Goal: Task Accomplishment & Management: Use online tool/utility

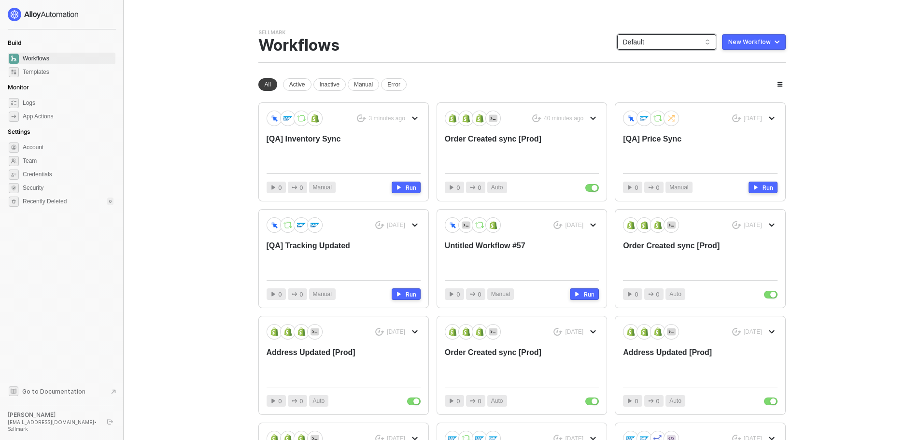
click at [653, 40] on span "Default" at bounding box center [666, 42] width 87 height 14
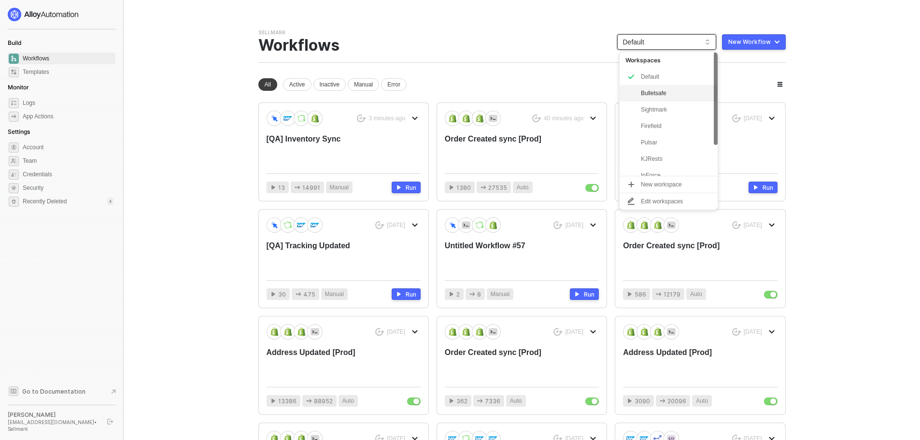
click at [658, 89] on div "Bulletsafe" at bounding box center [676, 93] width 71 height 12
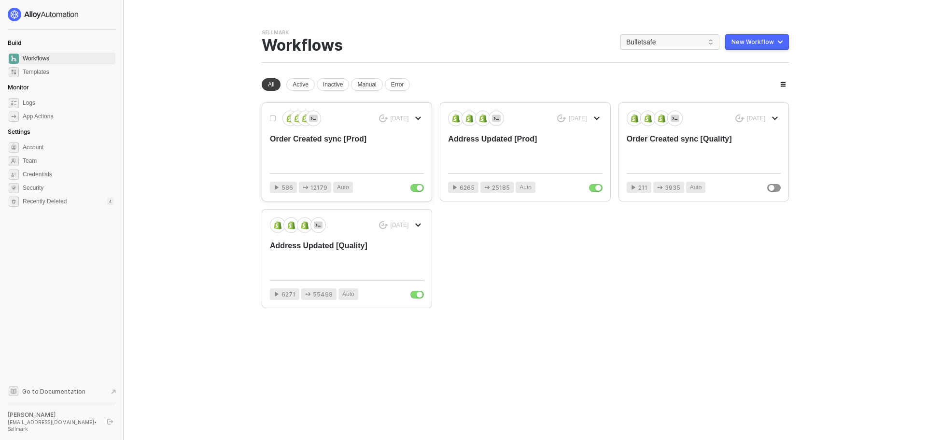
click at [346, 146] on div "Order Created sync [Prod]" at bounding box center [331, 150] width 123 height 32
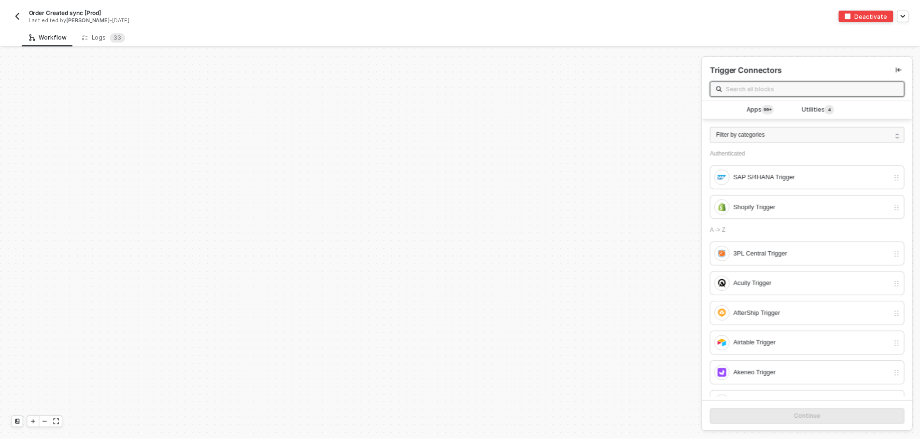
scroll to position [3266, 0]
click at [98, 36] on div "Logs 3 3" at bounding box center [104, 36] width 43 height 10
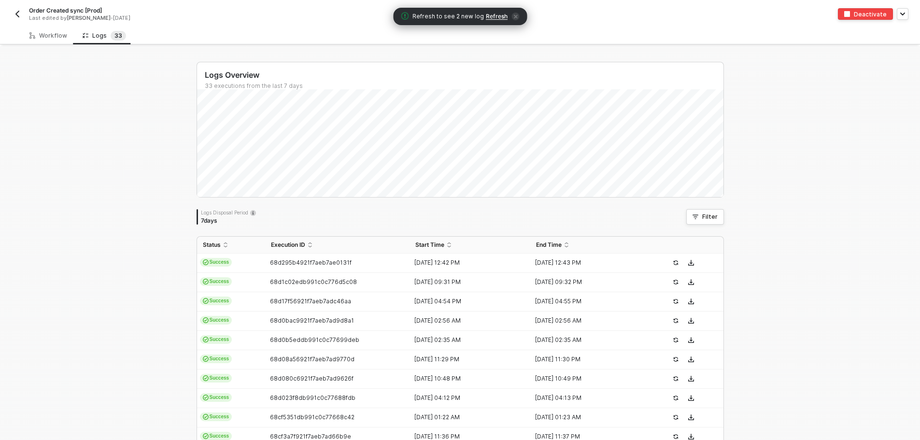
scroll to position [0, 0]
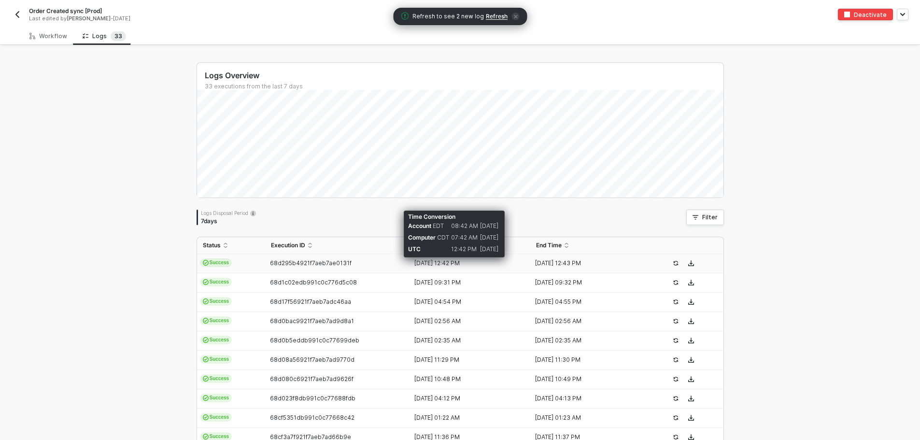
click at [430, 265] on div "[DATE] 12:42 PM" at bounding box center [465, 263] width 113 height 8
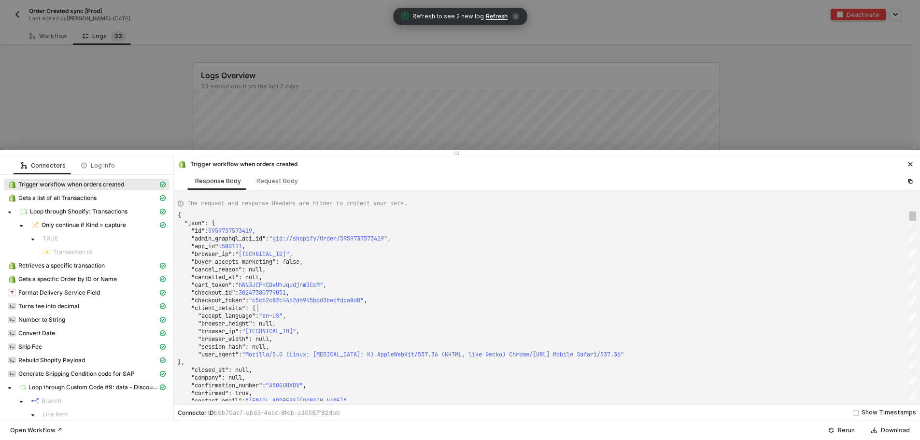
click at [557, 308] on div ""client_details" : {" at bounding box center [547, 308] width 738 height 8
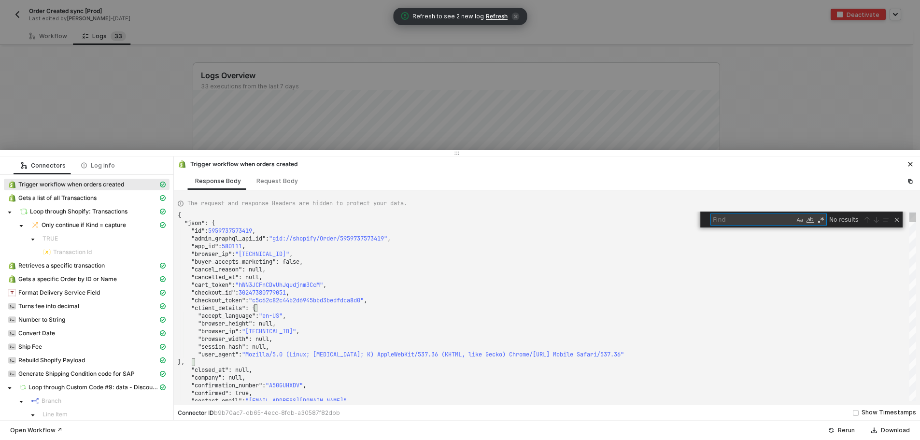
type textarea ""fulfillment_status": null, "landing_site": "/products/bullet-proof-vest?varian…"
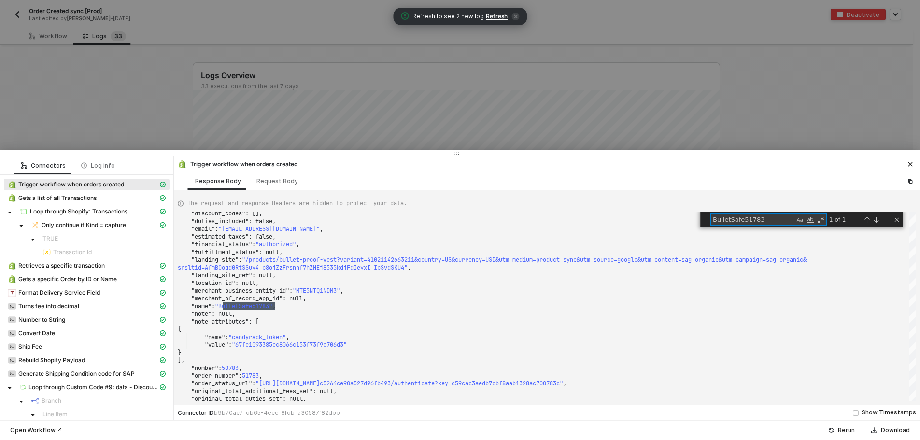
type textarea "BulletSafe51783"
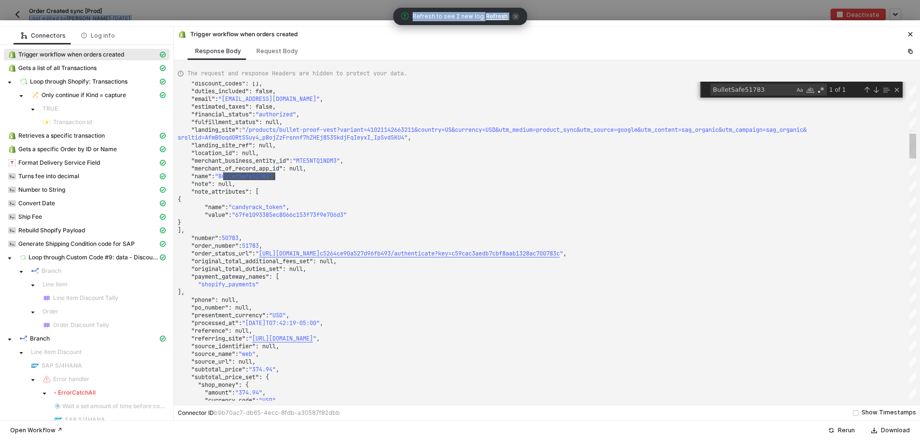
drag, startPoint x: 155, startPoint y: 154, endPoint x: 173, endPoint y: -29, distance: 183.4
click at [173, 0] on html "Alloy Order Created sync [Prod] Last edited by [PERSON_NAME] - [DATE] Deactivat…" at bounding box center [460, 220] width 920 height 440
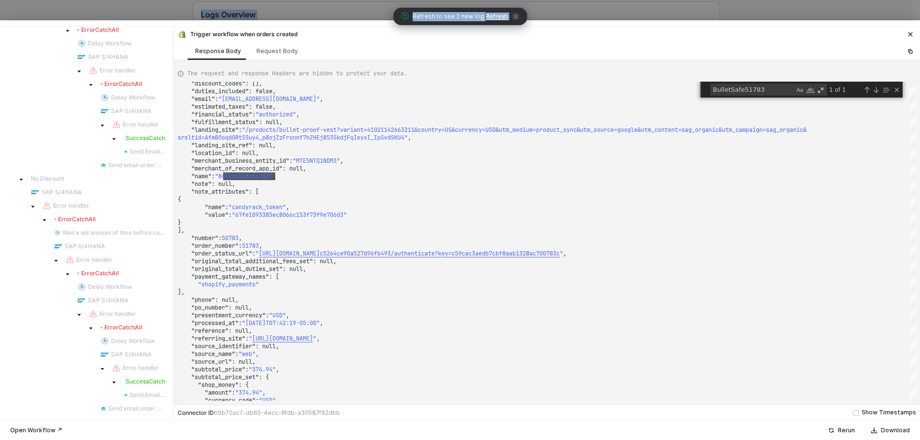
scroll to position [145, 0]
click at [907, 33] on icon "icon-close" at bounding box center [910, 34] width 6 height 6
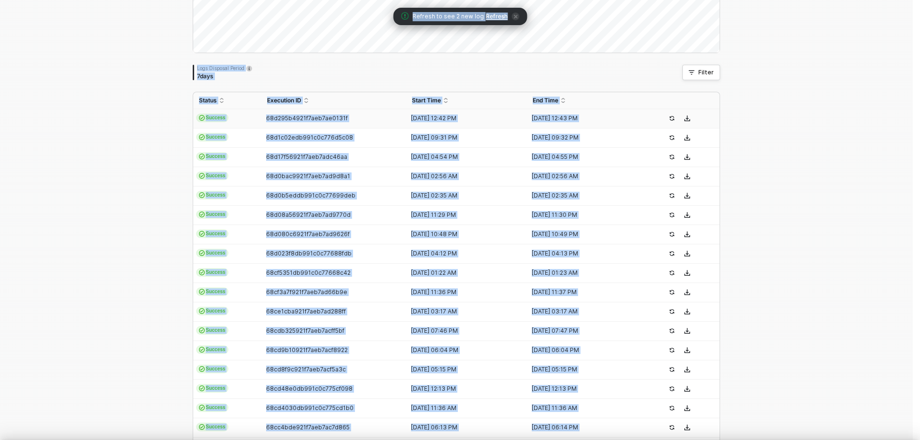
scroll to position [0, 0]
